Goal: Find specific page/section

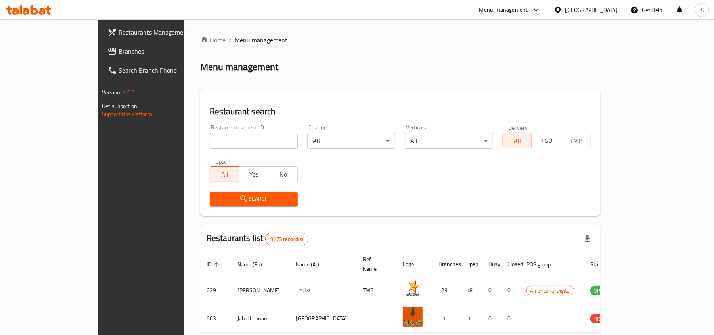
click at [210, 139] on input "search" at bounding box center [254, 141] width 88 height 16
paste input "699097"
type input "699097"
click at [216, 194] on span "Search" at bounding box center [253, 199] width 75 height 10
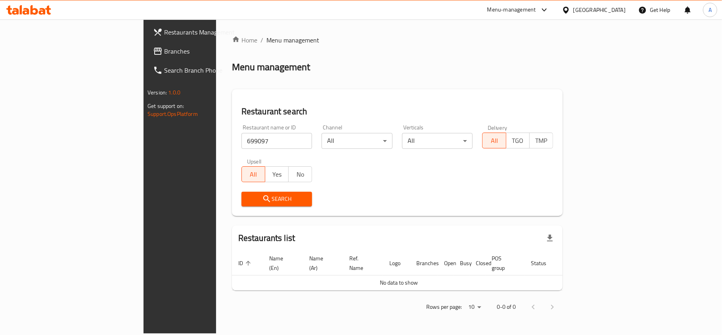
click at [621, 10] on div "[GEOGRAPHIC_DATA]" at bounding box center [599, 10] width 52 height 9
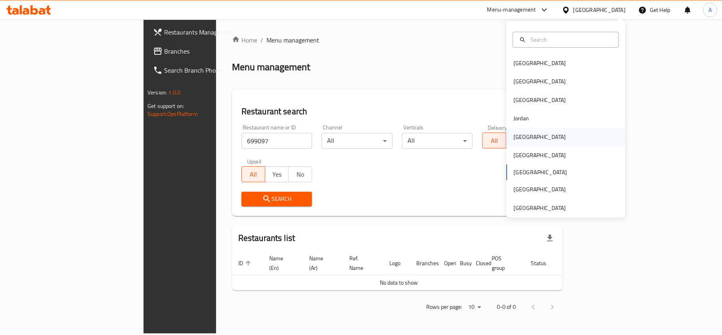
click at [522, 135] on div "[GEOGRAPHIC_DATA]" at bounding box center [539, 136] width 52 height 9
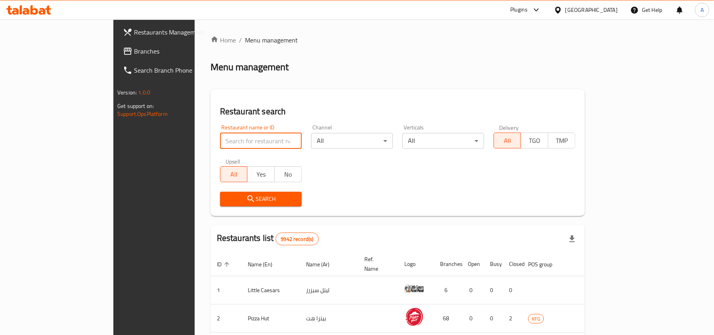
click at [220, 140] on input "search" at bounding box center [261, 141] width 82 height 16
paste input "699097"
type input "699097"
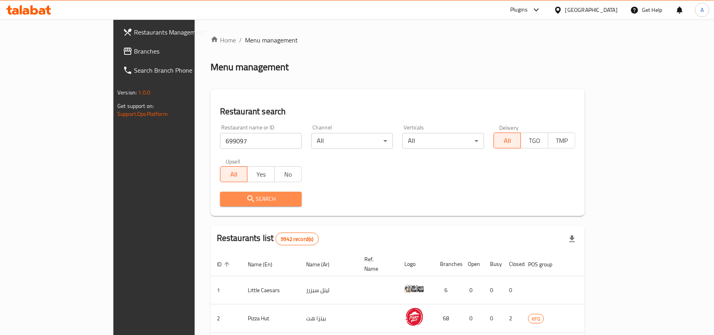
click at [226, 195] on span "Search" at bounding box center [260, 199] width 69 height 10
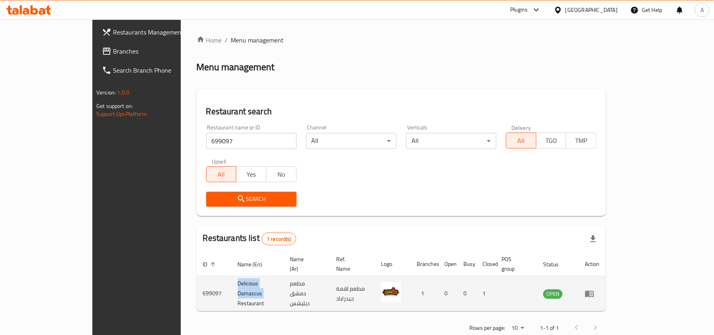
drag, startPoint x: 224, startPoint y: 283, endPoint x: 175, endPoint y: 283, distance: 49.6
click at [232, 283] on td "Delicious Damascus Restaurant" at bounding box center [258, 293] width 52 height 35
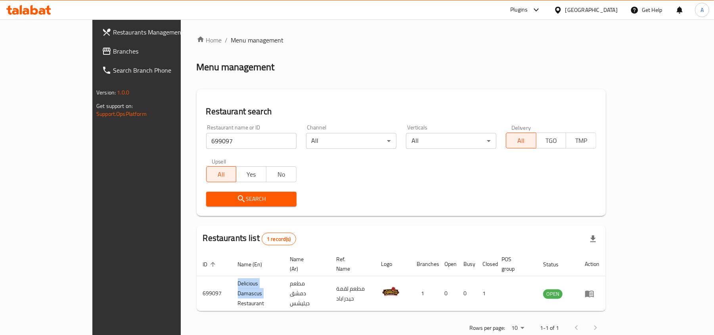
copy td "Delicious Damascus"
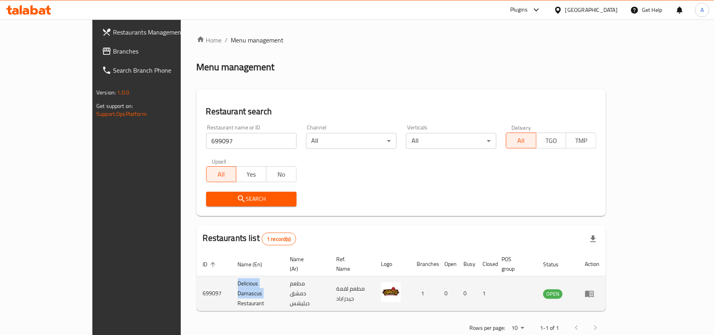
click at [594, 289] on icon "enhanced table" at bounding box center [590, 294] width 10 height 10
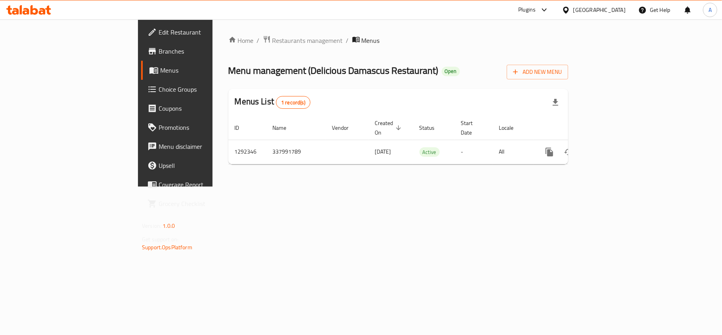
click at [159, 52] on span "Branches" at bounding box center [206, 51] width 94 height 10
